Goal: Navigation & Orientation: Find specific page/section

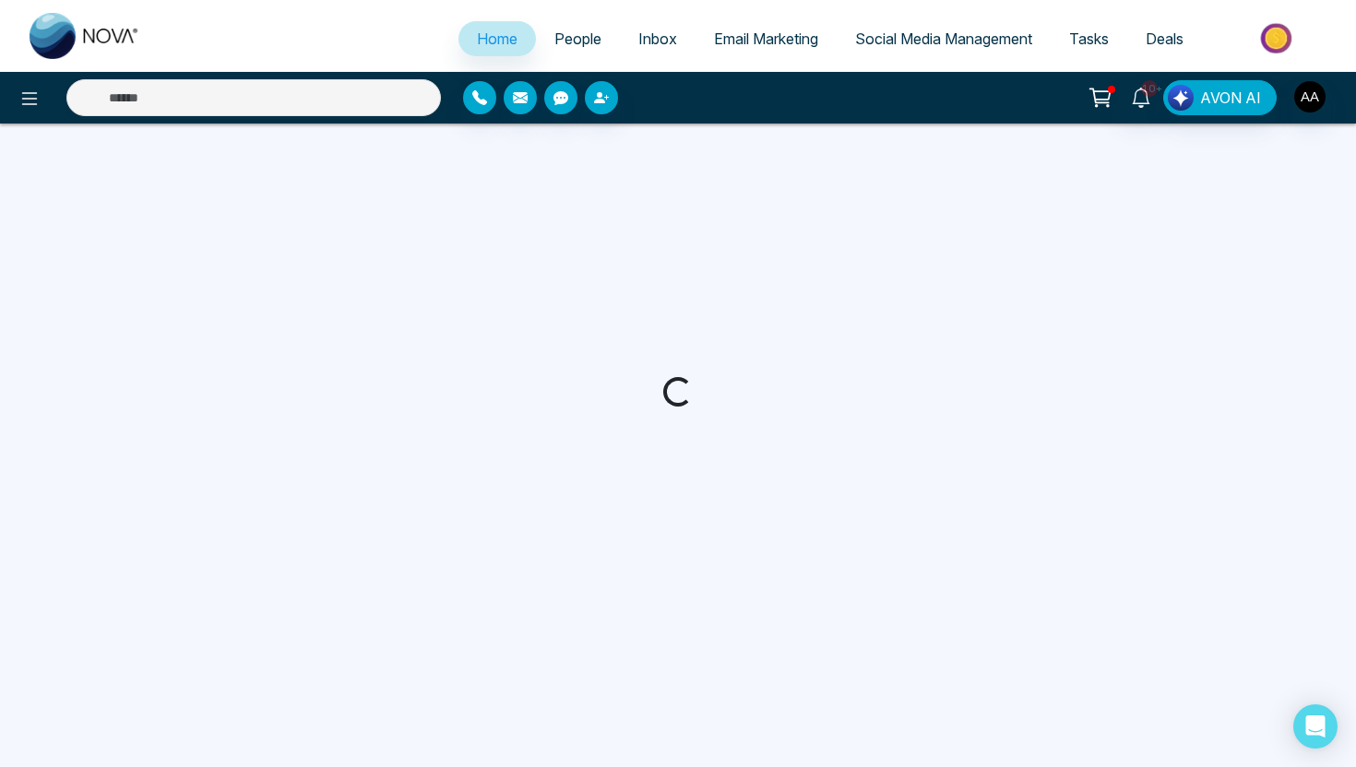
select select "*"
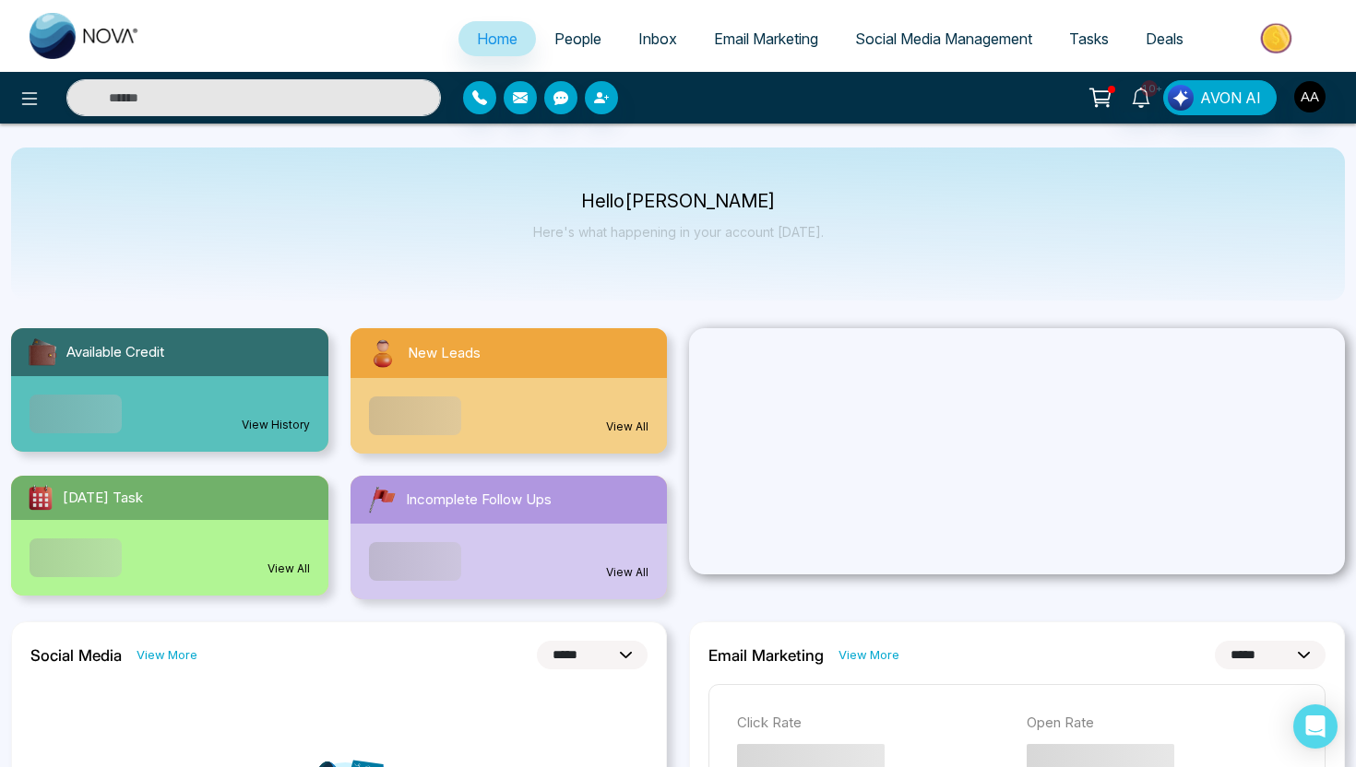
click at [565, 41] on span "People" at bounding box center [577, 39] width 47 height 18
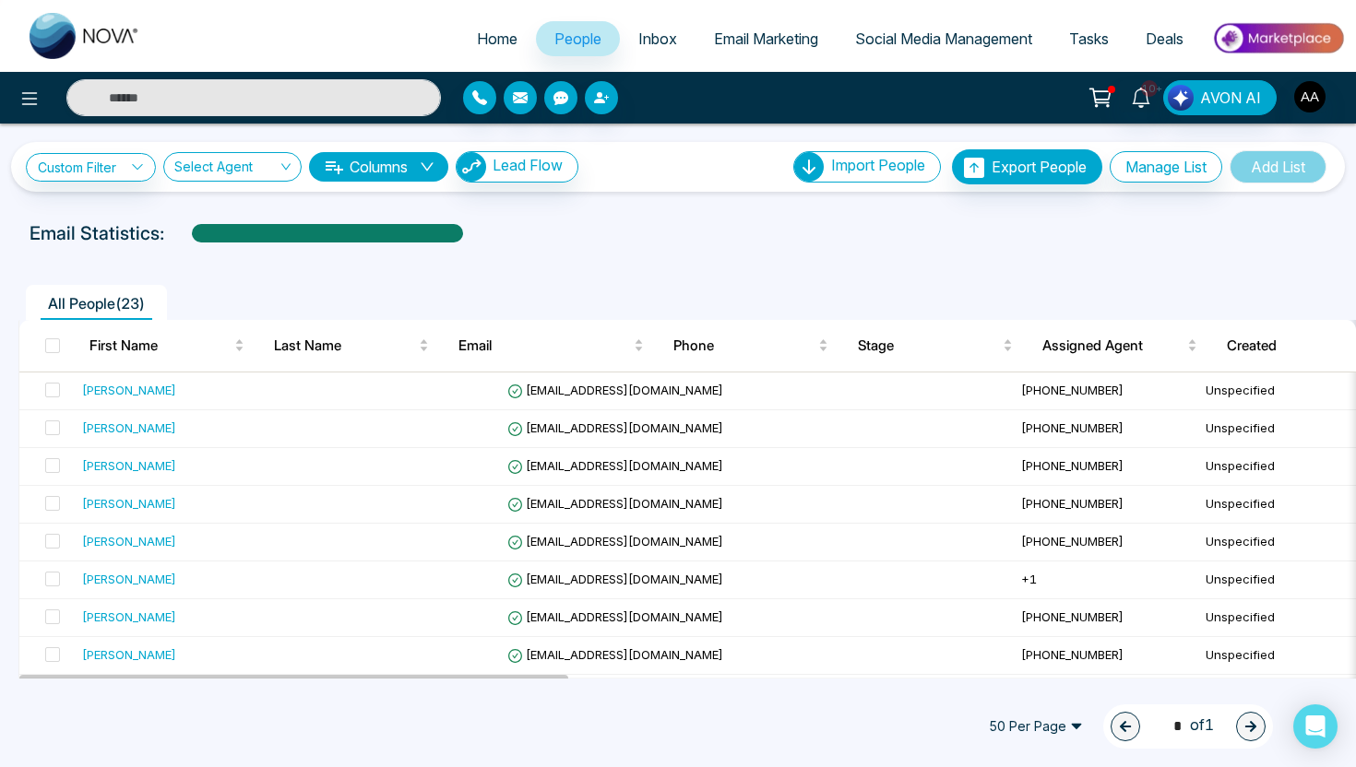
click at [779, 49] on link "Email Marketing" at bounding box center [765, 38] width 141 height 35
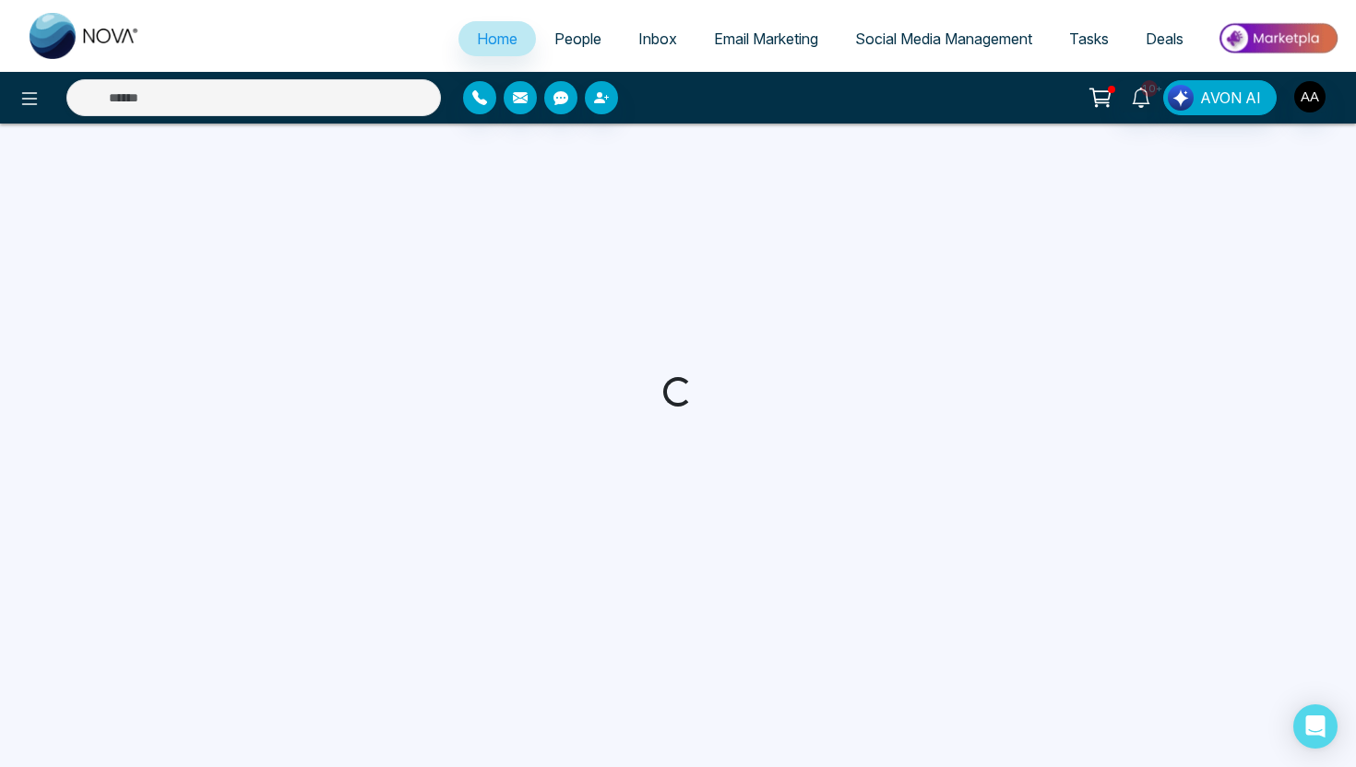
select select "*"
